Goal: Task Accomplishment & Management: Manage account settings

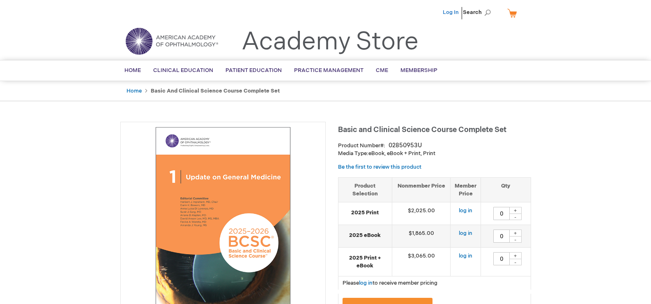
click at [375, 12] on link "Log In" at bounding box center [451, 12] width 16 height 7
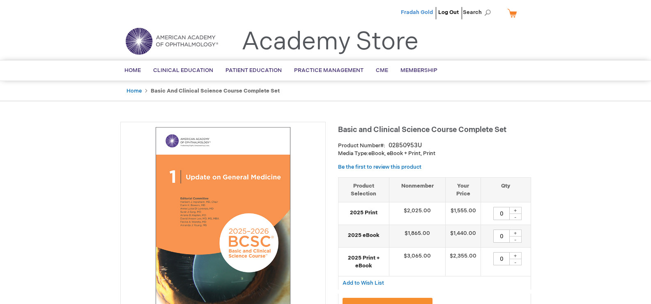
click at [405, 9] on span "Fradah Gold" at bounding box center [417, 12] width 32 height 7
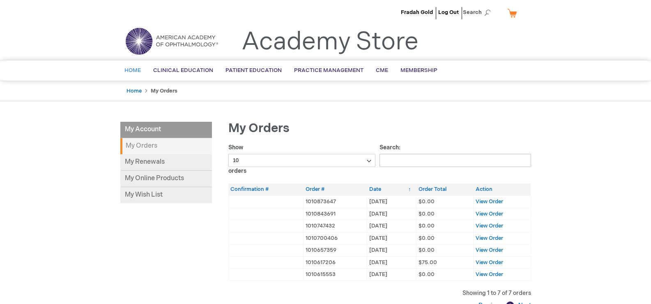
click at [132, 71] on span "Home" at bounding box center [132, 70] width 16 height 7
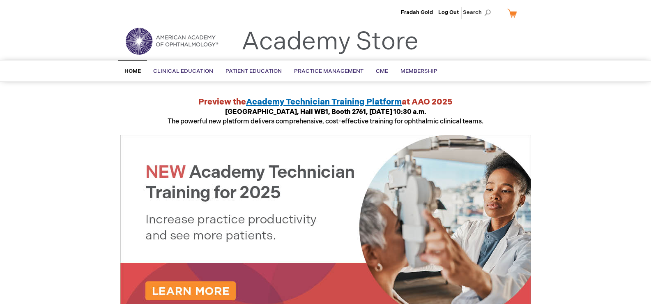
click at [65, 195] on div "Fradah Gold Log Out Search My Cart CLOSE RECENTLY ADDED ITEM(S) Close There are…" at bounding box center [325, 309] width 651 height 618
click at [410, 14] on span "Fradah Gold" at bounding box center [417, 12] width 32 height 7
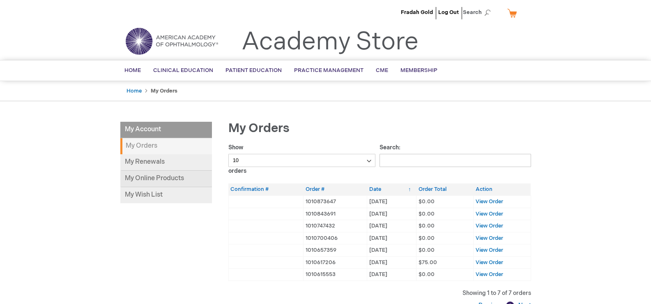
click at [145, 183] on link "My Online Products" at bounding box center [166, 179] width 92 height 16
